Goal: Navigation & Orientation: Find specific page/section

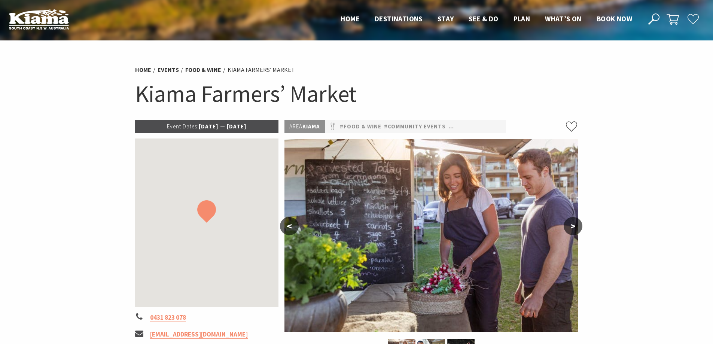
scroll to position [75, 0]
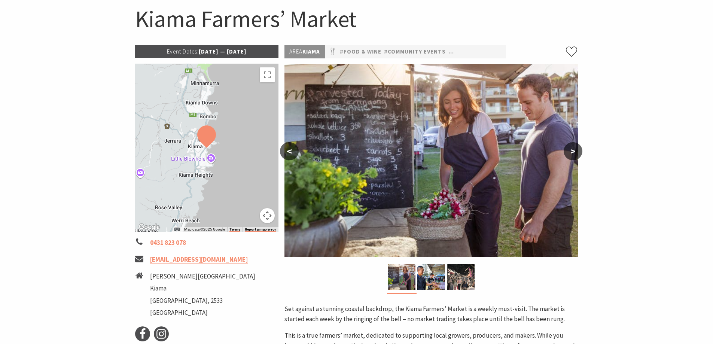
click at [574, 154] on button ">" at bounding box center [573, 151] width 19 height 18
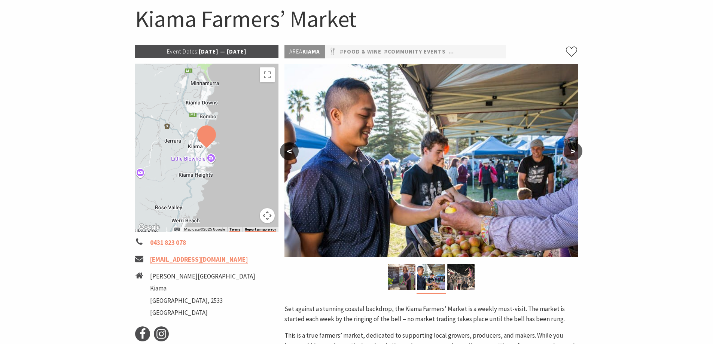
click at [287, 155] on button "<" at bounding box center [289, 151] width 19 height 18
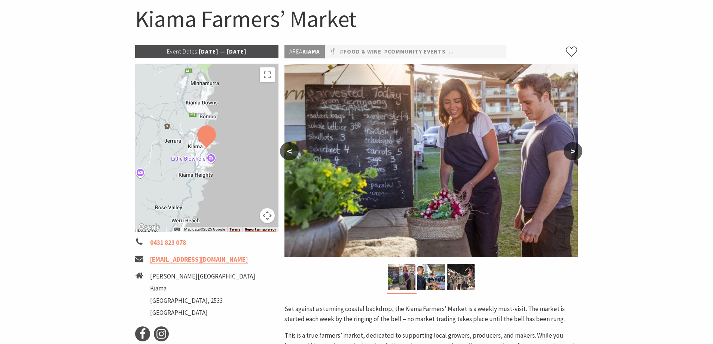
click at [574, 152] on button ">" at bounding box center [573, 151] width 19 height 18
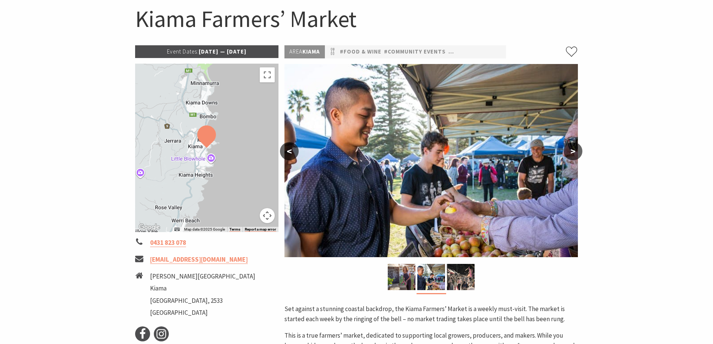
click at [577, 151] on button ">" at bounding box center [573, 151] width 19 height 18
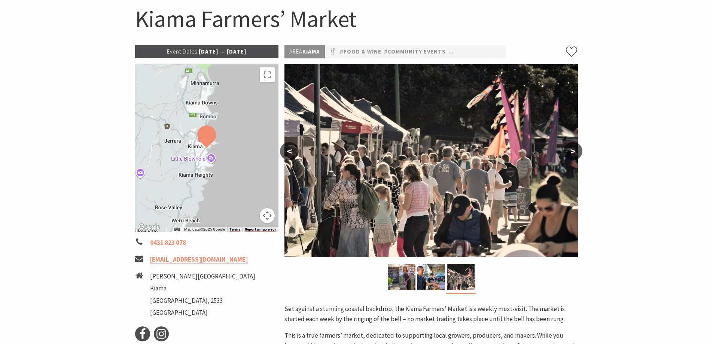
click at [577, 151] on button ">" at bounding box center [573, 151] width 19 height 18
click at [574, 151] on button ">" at bounding box center [573, 151] width 19 height 18
click at [286, 152] on button "<" at bounding box center [289, 151] width 19 height 18
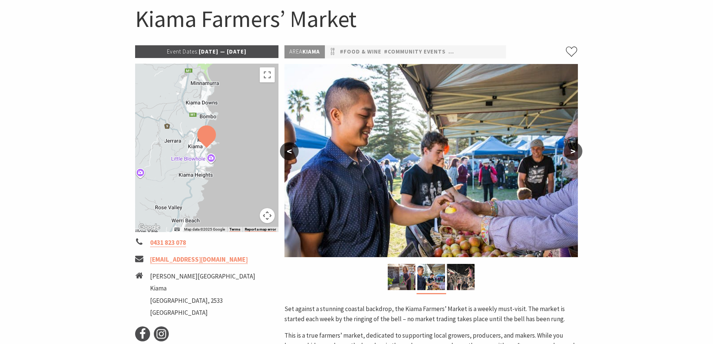
click at [286, 152] on button "<" at bounding box center [289, 151] width 19 height 18
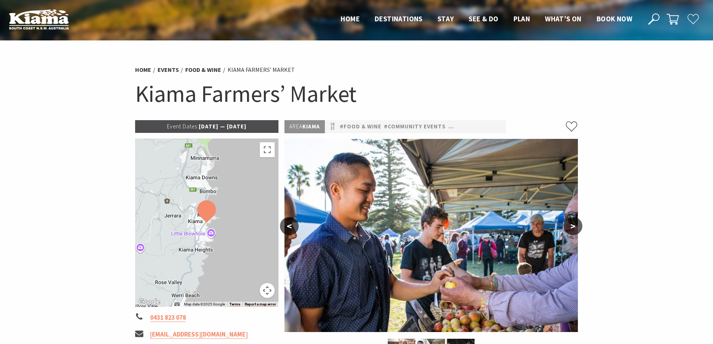
click at [569, 78] on div "Home Events Food & Wine Kiama Farmers’ Market Kiama Farmers’ Market" at bounding box center [356, 90] width 449 height 59
